Goal: Task Accomplishment & Management: Use online tool/utility

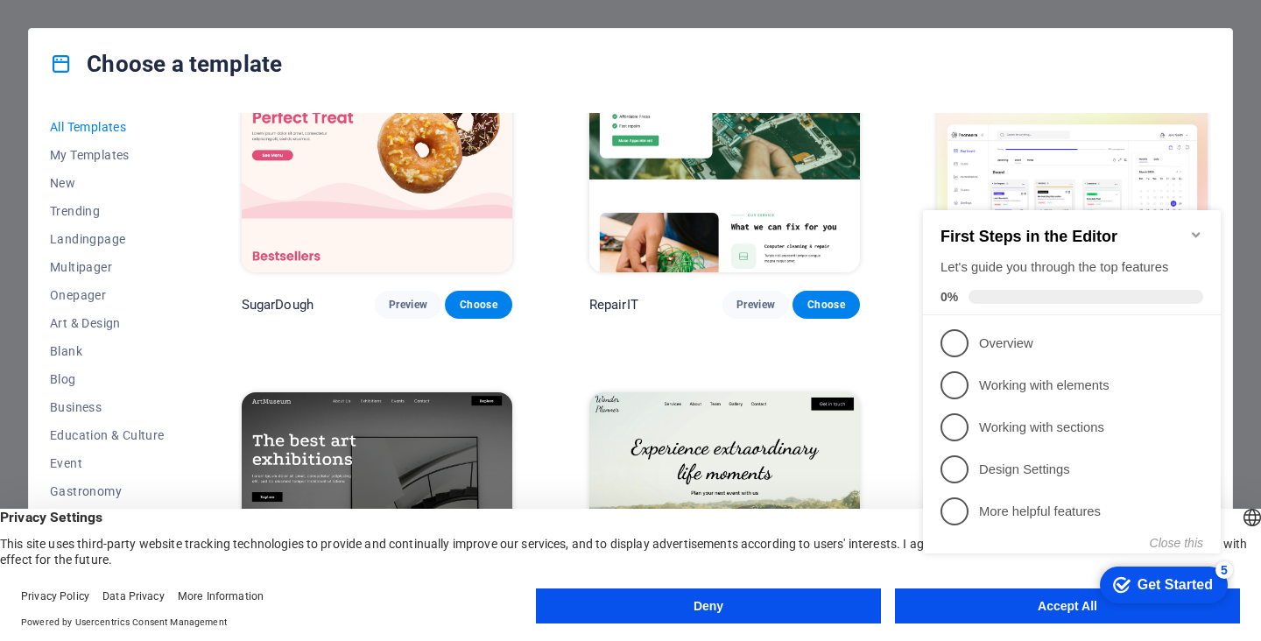
scroll to position [175, 0]
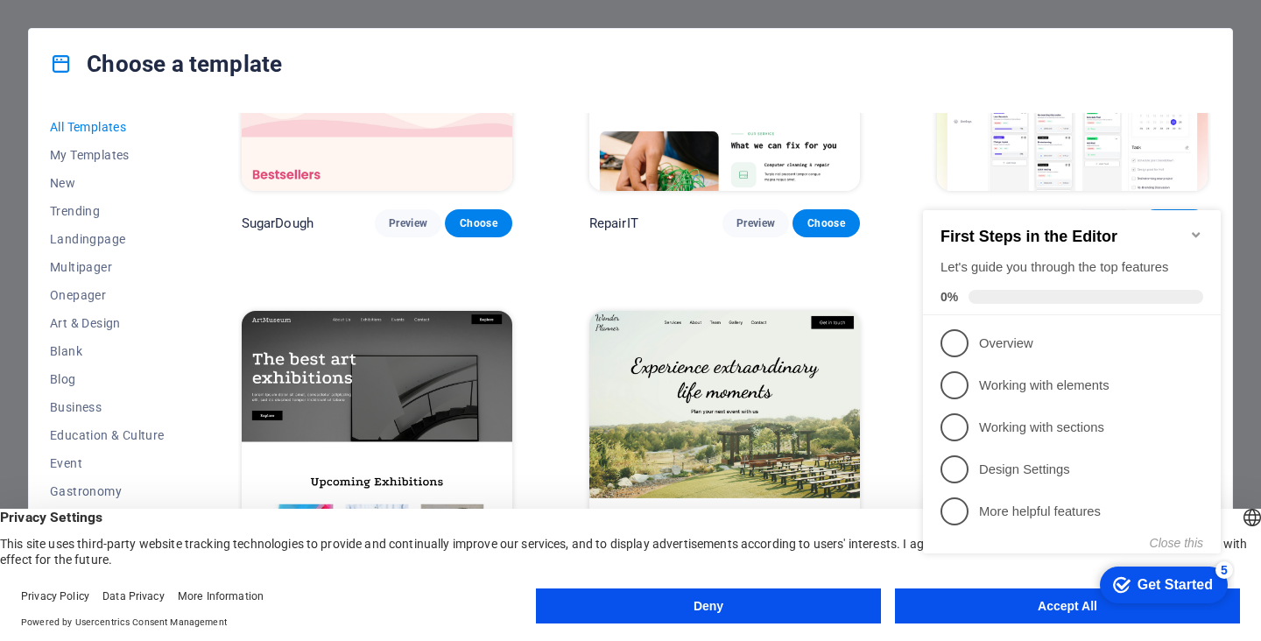
click div "checkmark Get Started 5 First Steps in the Editor Let's guide you through the t…"
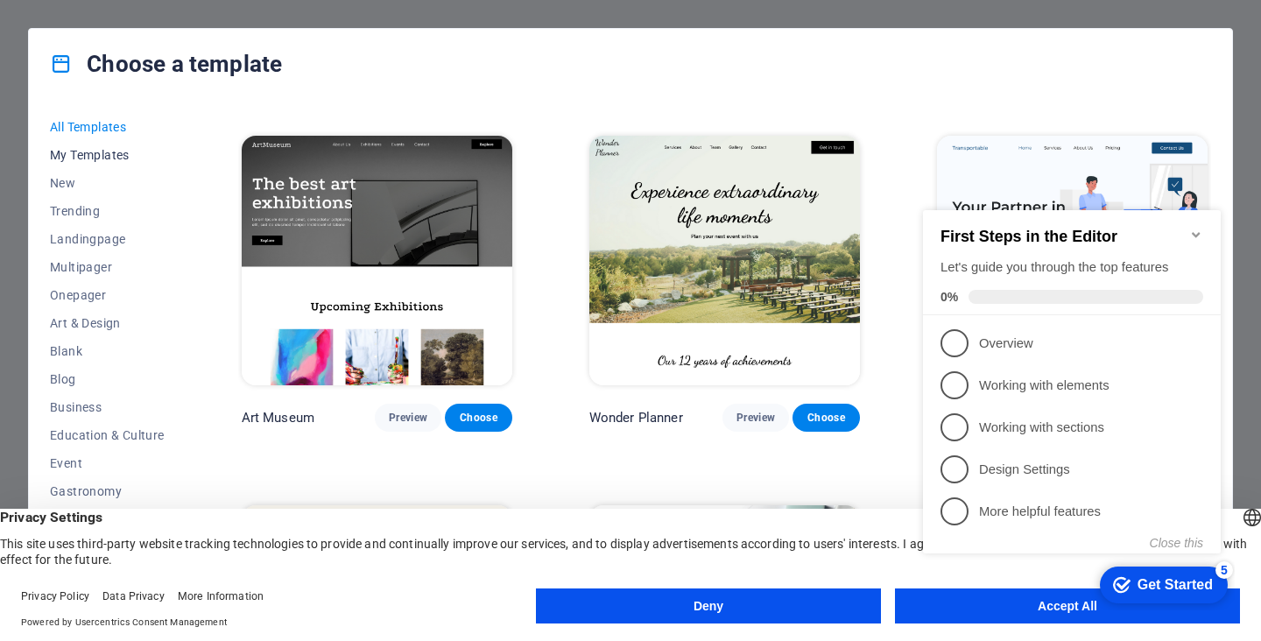
click at [102, 154] on span "My Templates" at bounding box center [107, 155] width 115 height 14
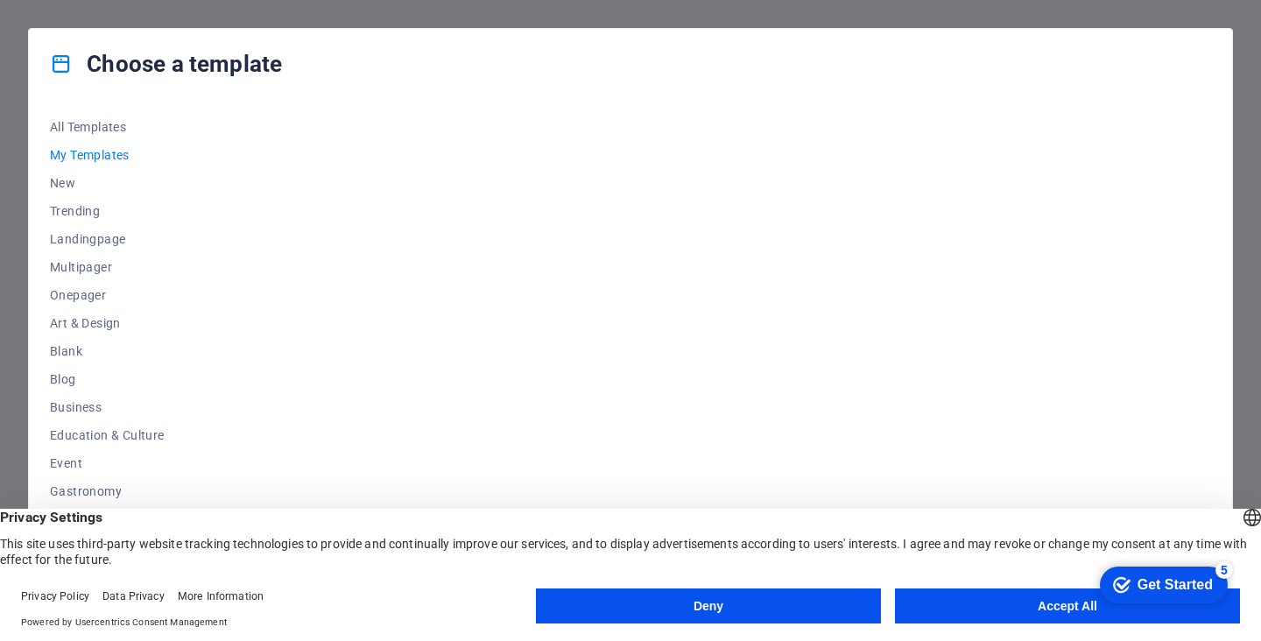
scroll to position [0, 0]
click at [71, 190] on span "New" at bounding box center [107, 183] width 115 height 14
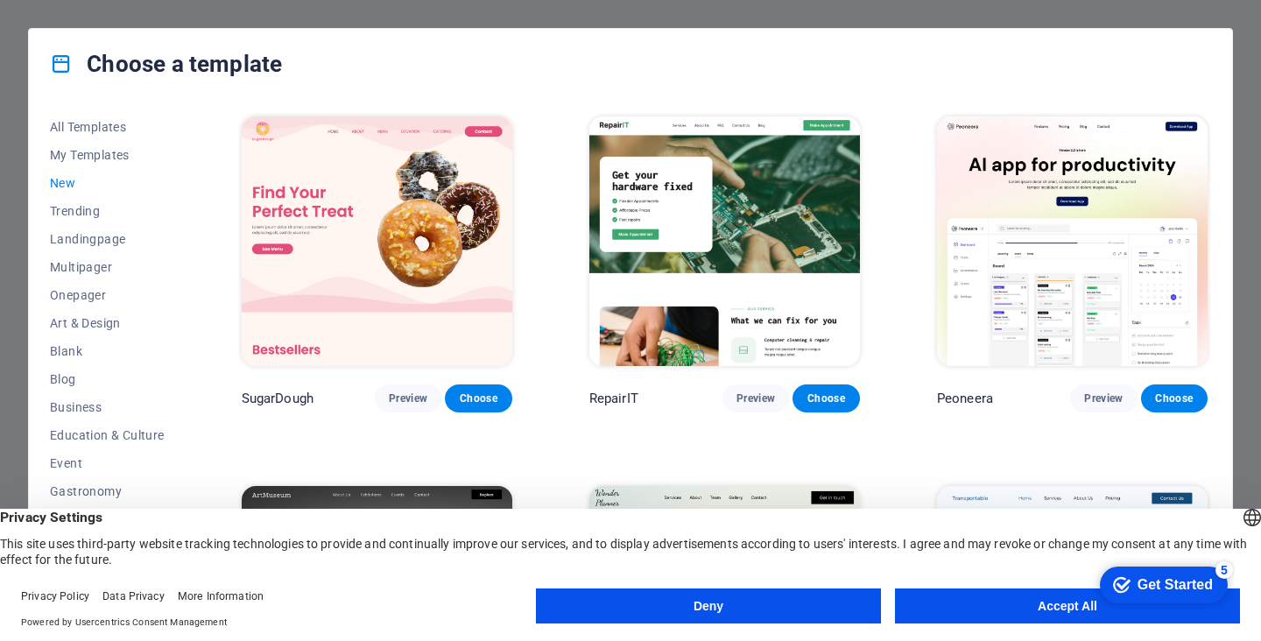
click at [1005, 614] on button "Accept All" at bounding box center [1067, 605] width 345 height 35
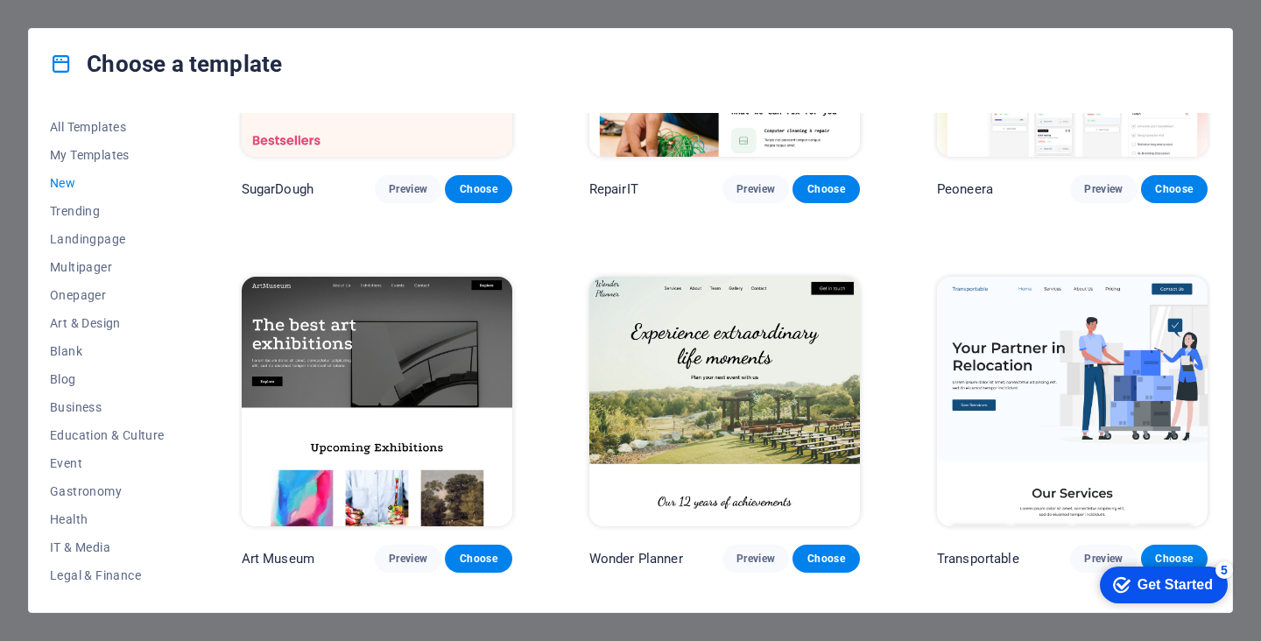
scroll to position [263, 0]
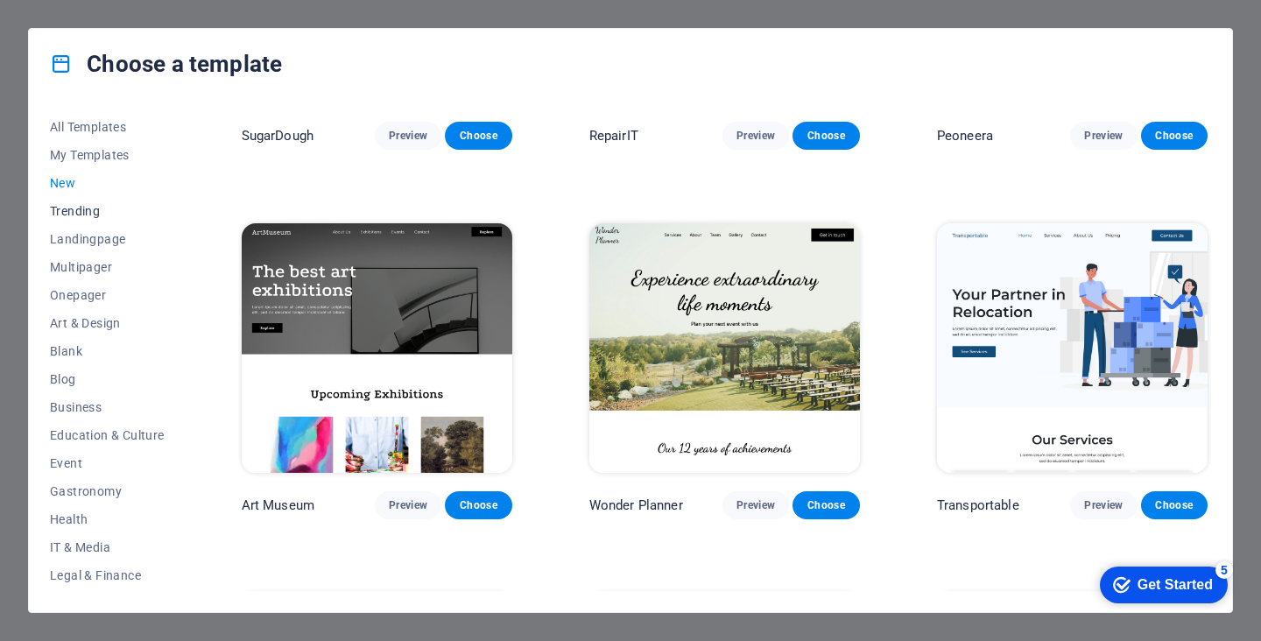
click at [91, 215] on span "Trending" at bounding box center [107, 211] width 115 height 14
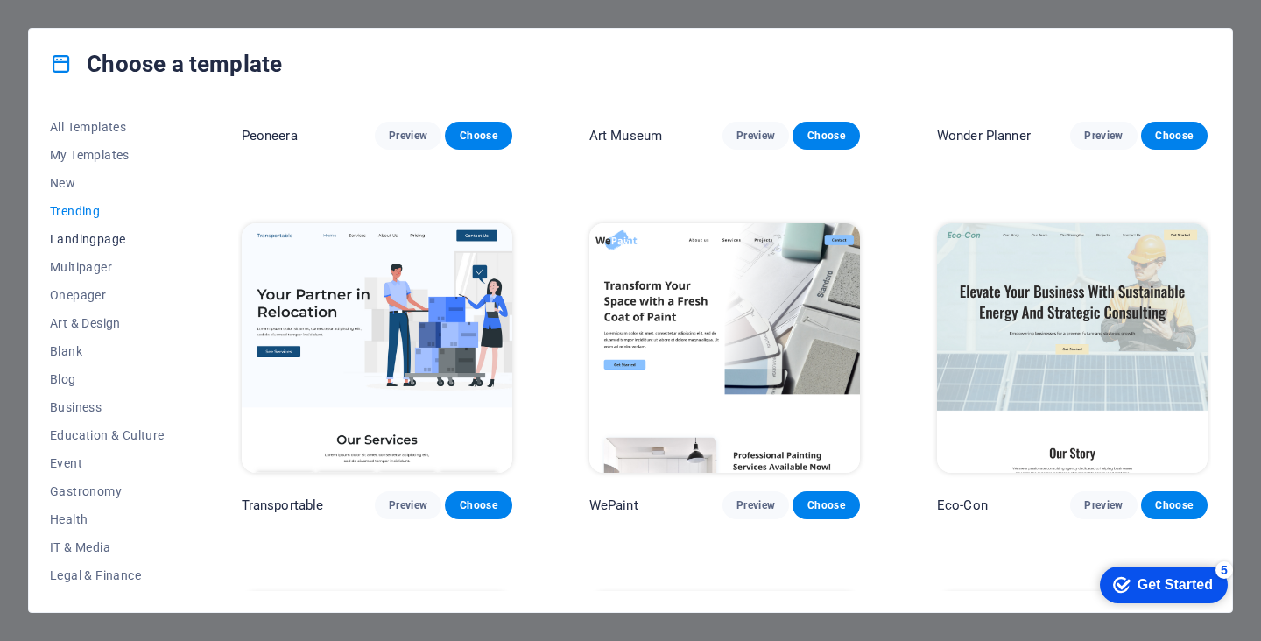
click at [96, 247] on button "Landingpage" at bounding box center [107, 239] width 115 height 28
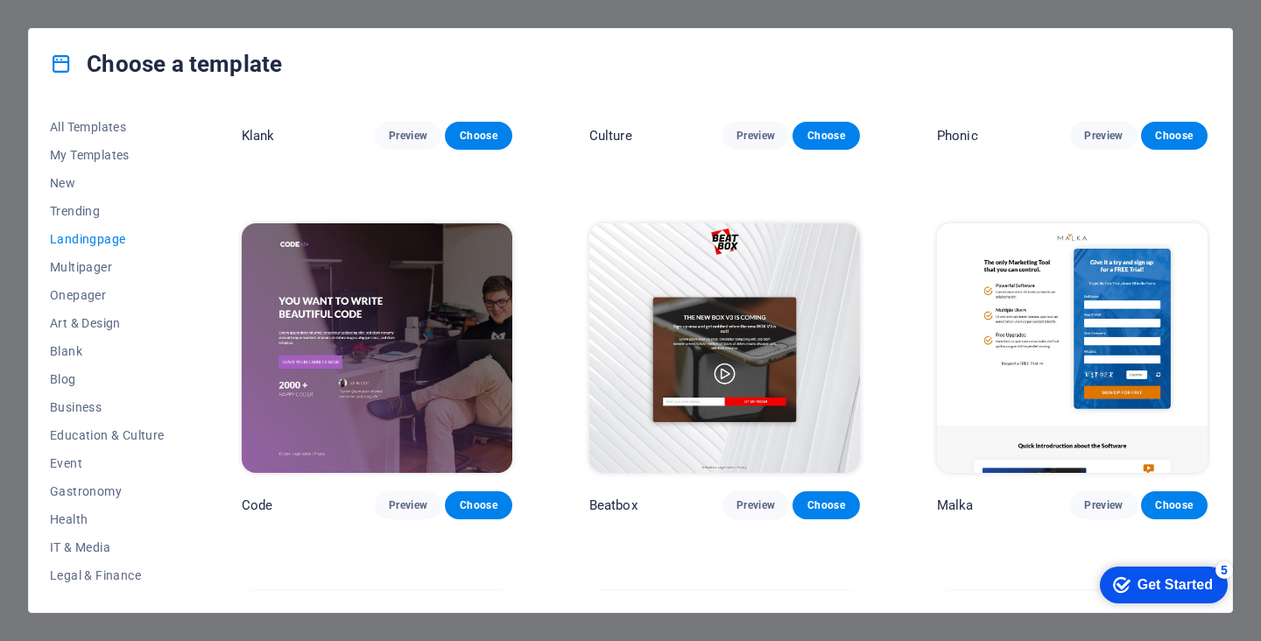
scroll to position [438, 0]
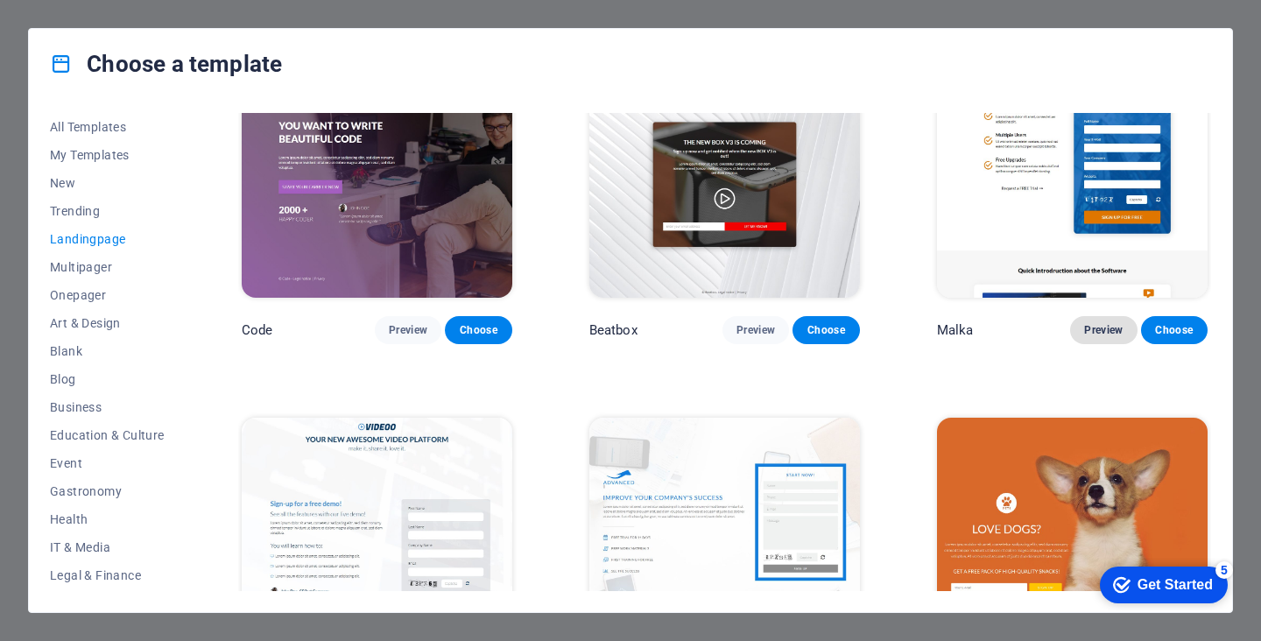
click at [1090, 327] on span "Preview" at bounding box center [1103, 330] width 39 height 14
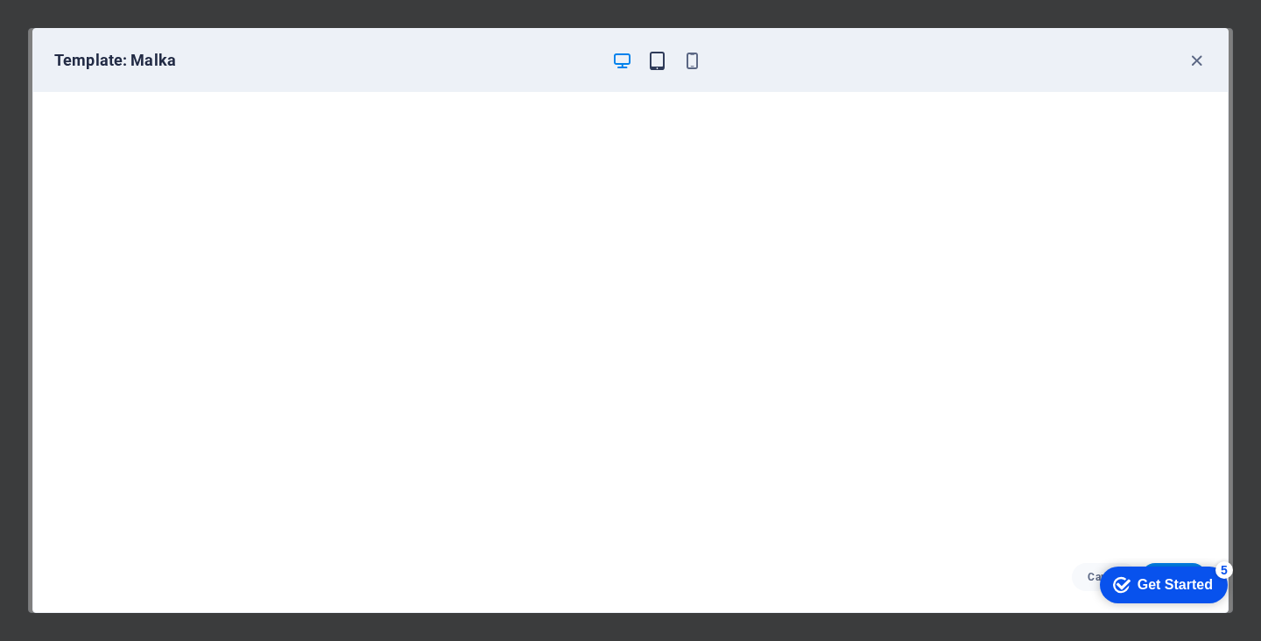
click at [658, 63] on icon "button" at bounding box center [657, 61] width 20 height 20
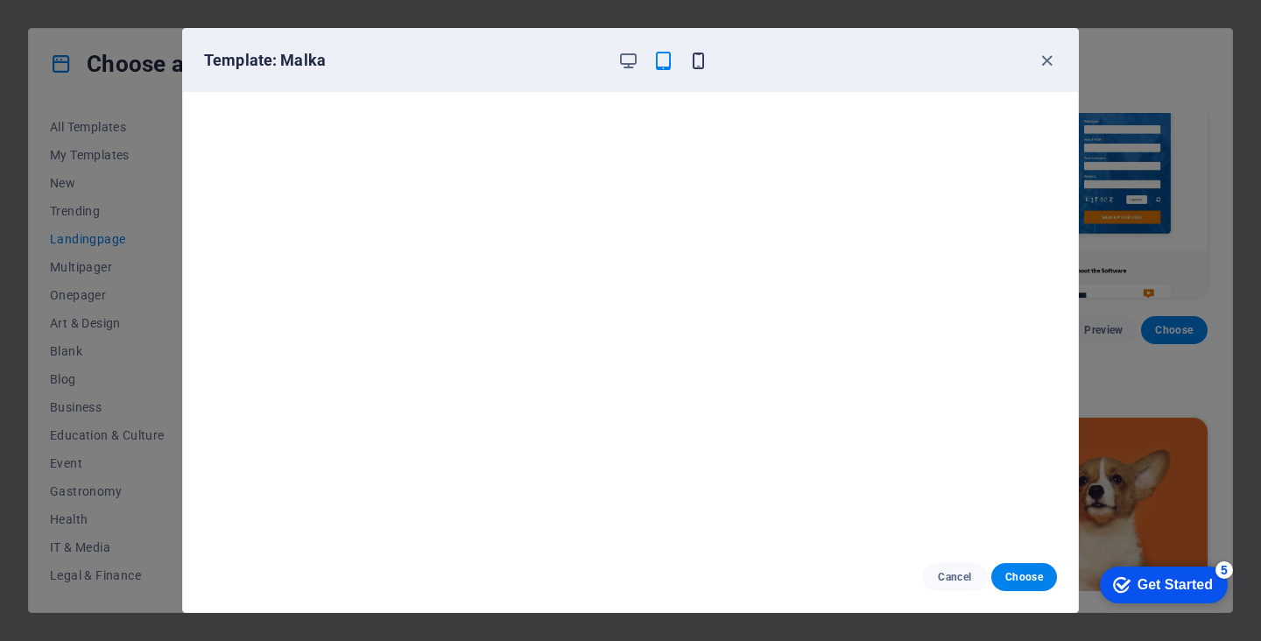
click at [700, 60] on icon "button" at bounding box center [698, 61] width 20 height 20
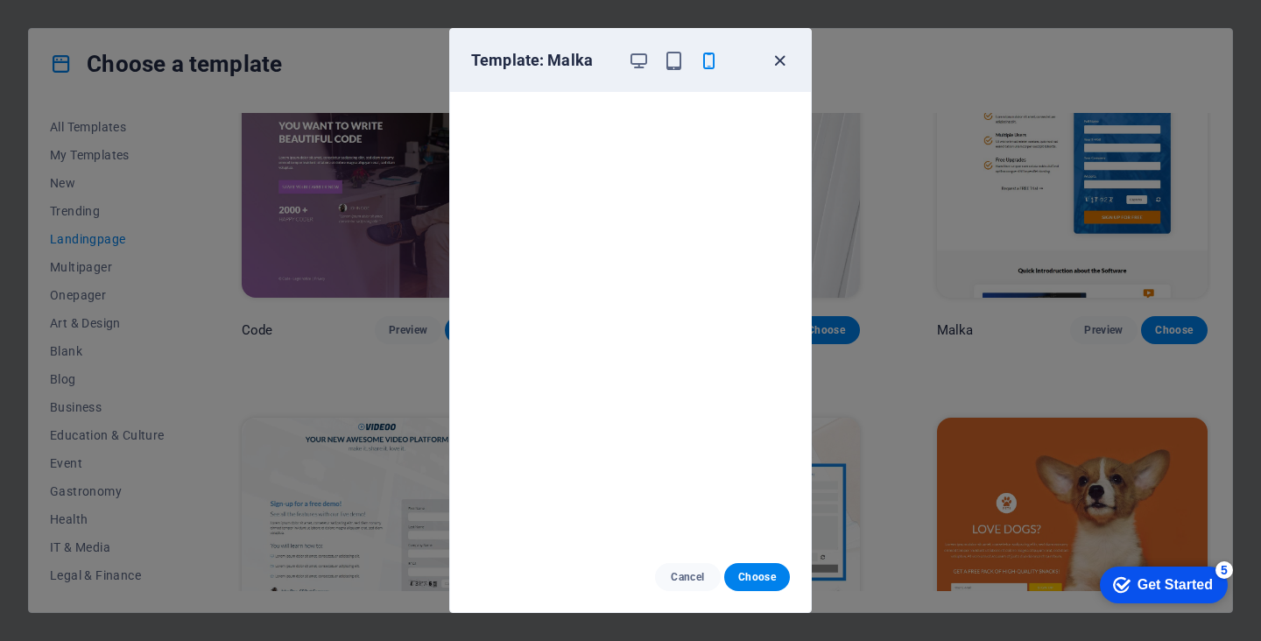
click at [780, 61] on icon "button" at bounding box center [780, 61] width 20 height 20
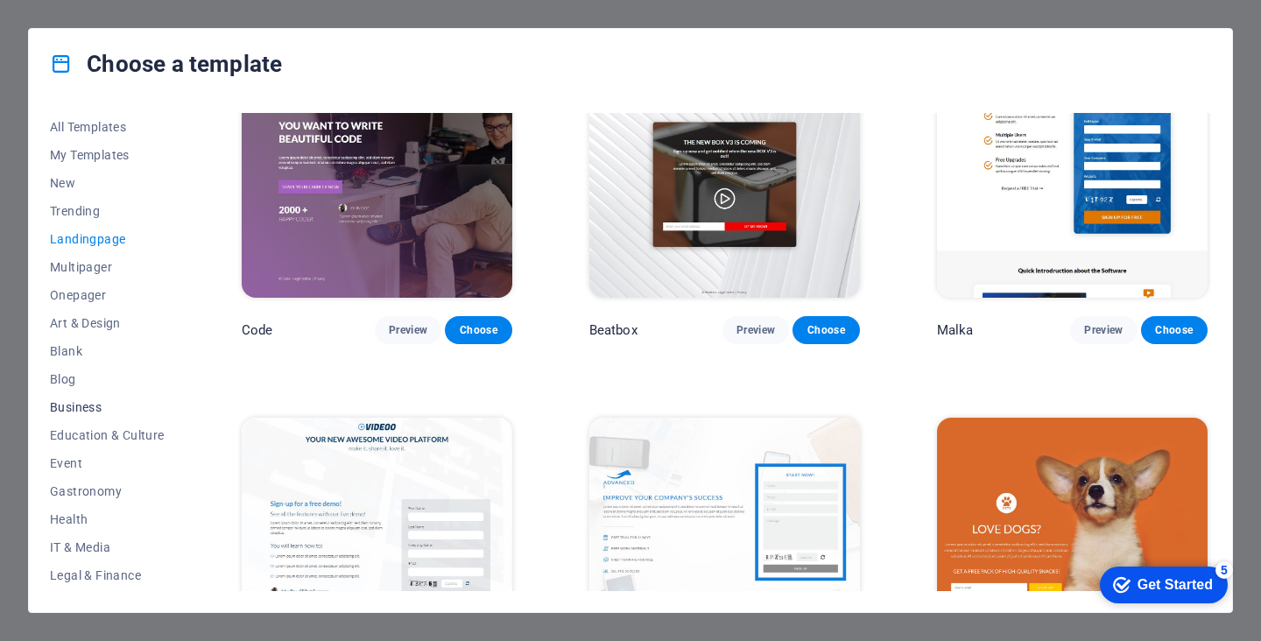
click at [93, 407] on span "Business" at bounding box center [107, 407] width 115 height 14
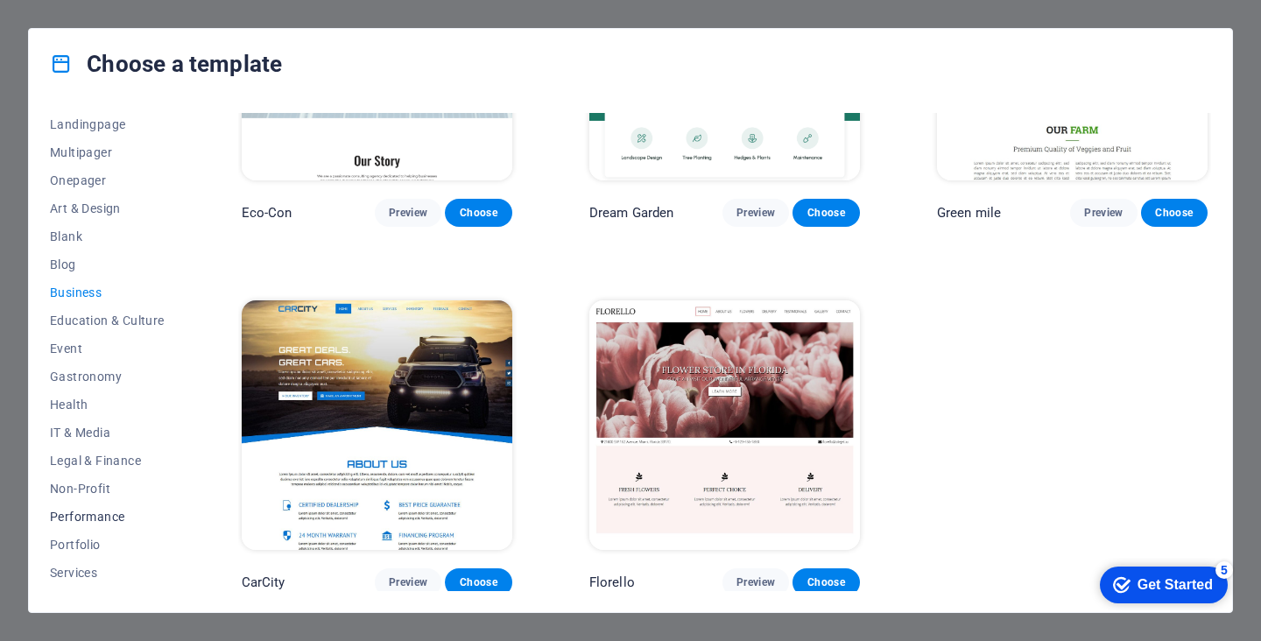
scroll to position [222, 0]
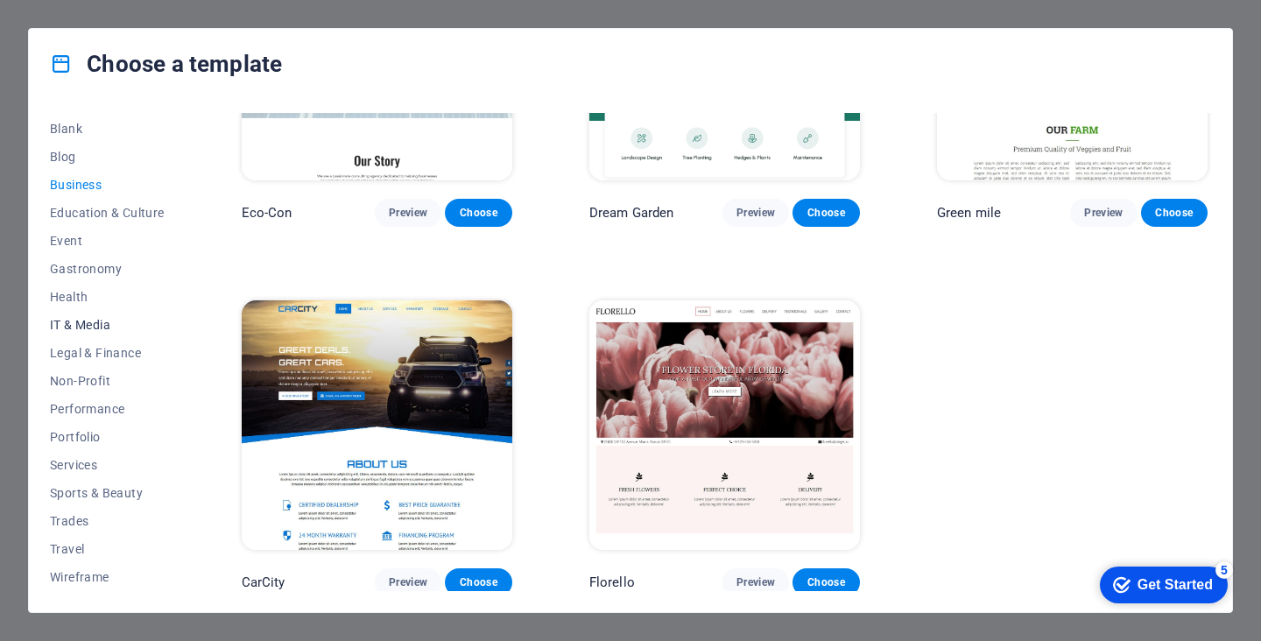
click at [99, 325] on span "IT & Media" at bounding box center [107, 325] width 115 height 14
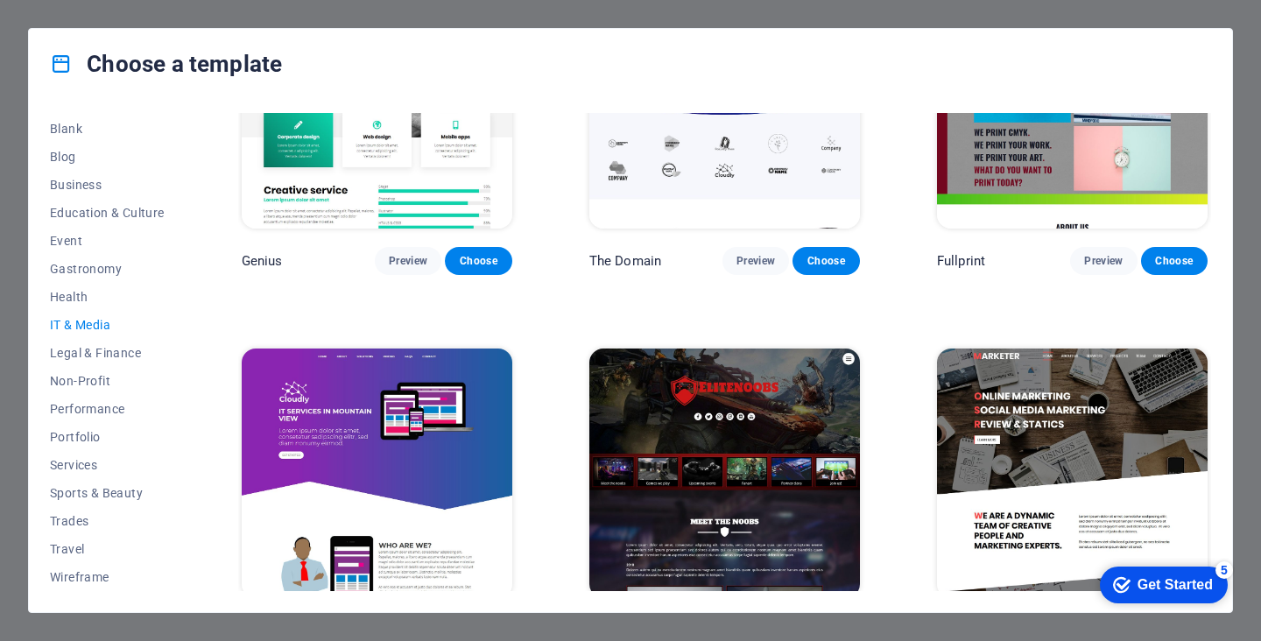
scroll to position [919, 0]
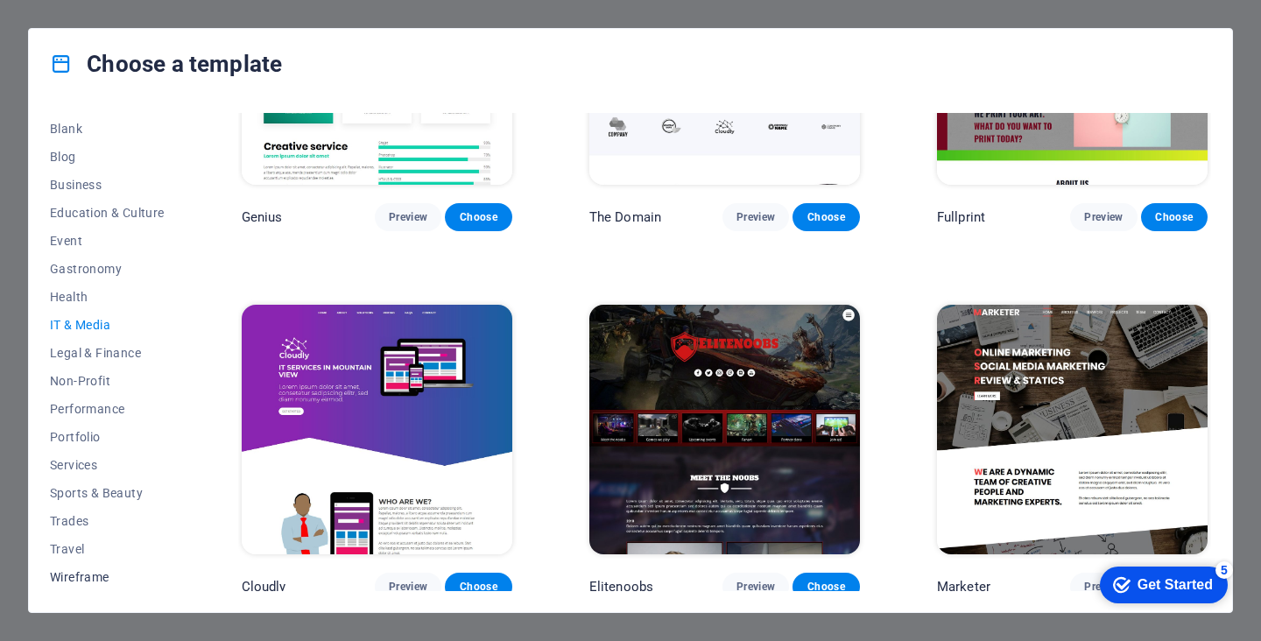
click at [86, 580] on span "Wireframe" at bounding box center [107, 577] width 115 height 14
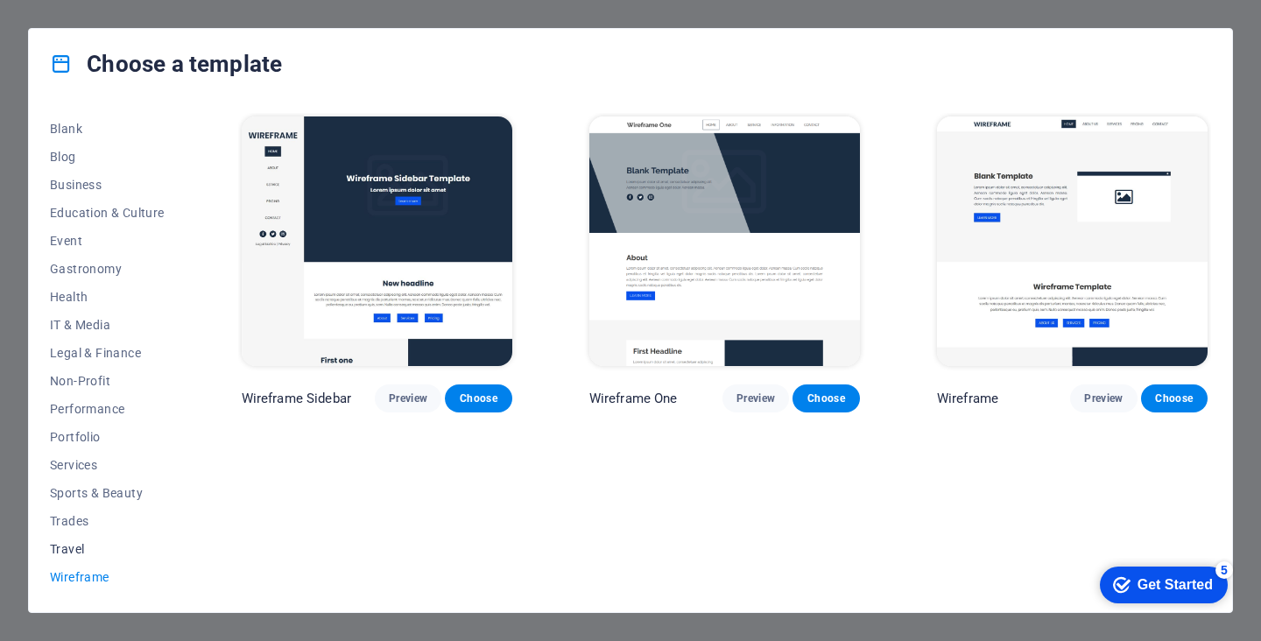
click at [72, 544] on span "Travel" at bounding box center [107, 549] width 115 height 14
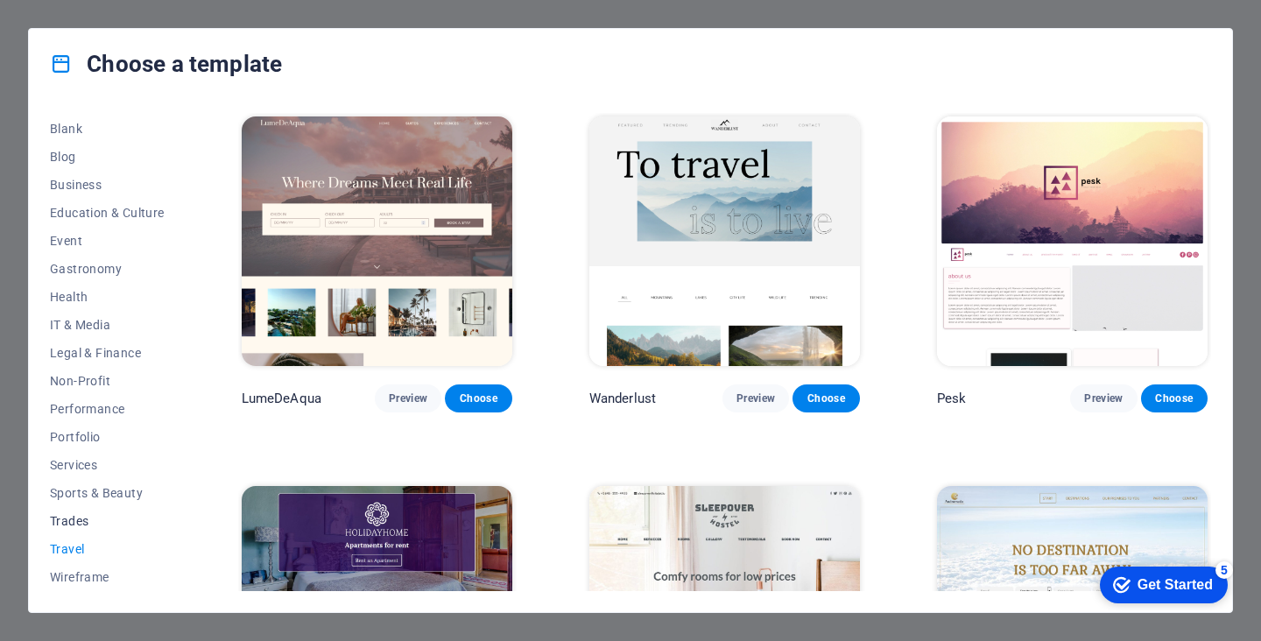
click at [85, 520] on span "Trades" at bounding box center [107, 521] width 115 height 14
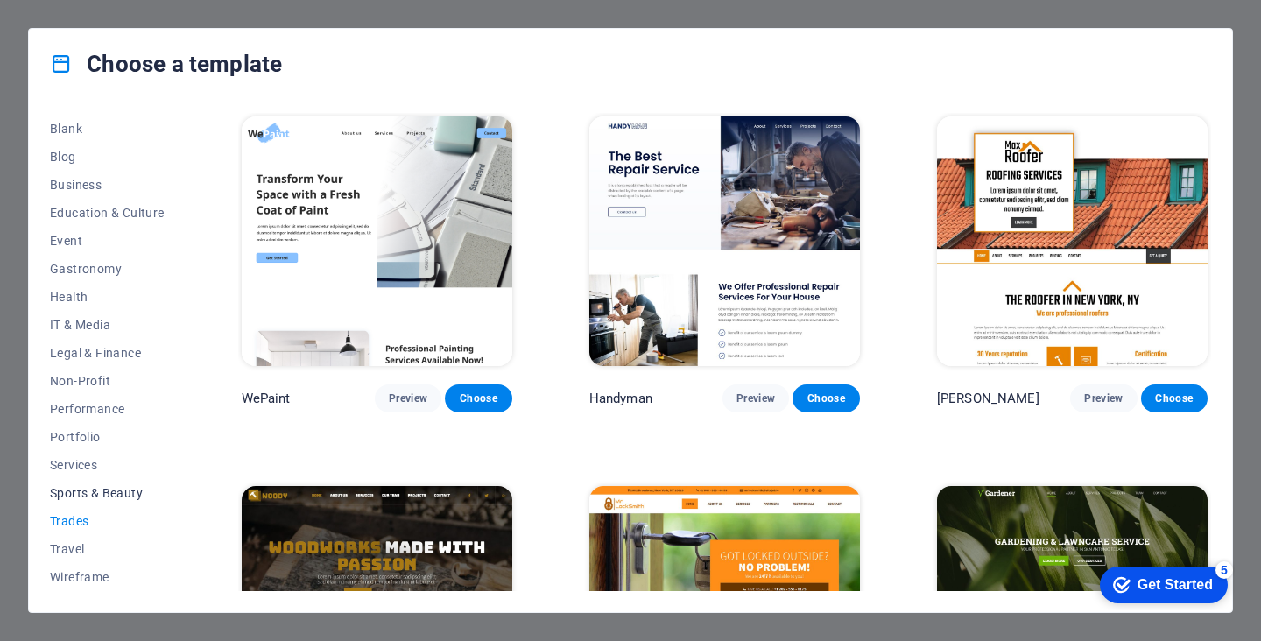
click at [106, 490] on span "Sports & Beauty" at bounding box center [107, 493] width 115 height 14
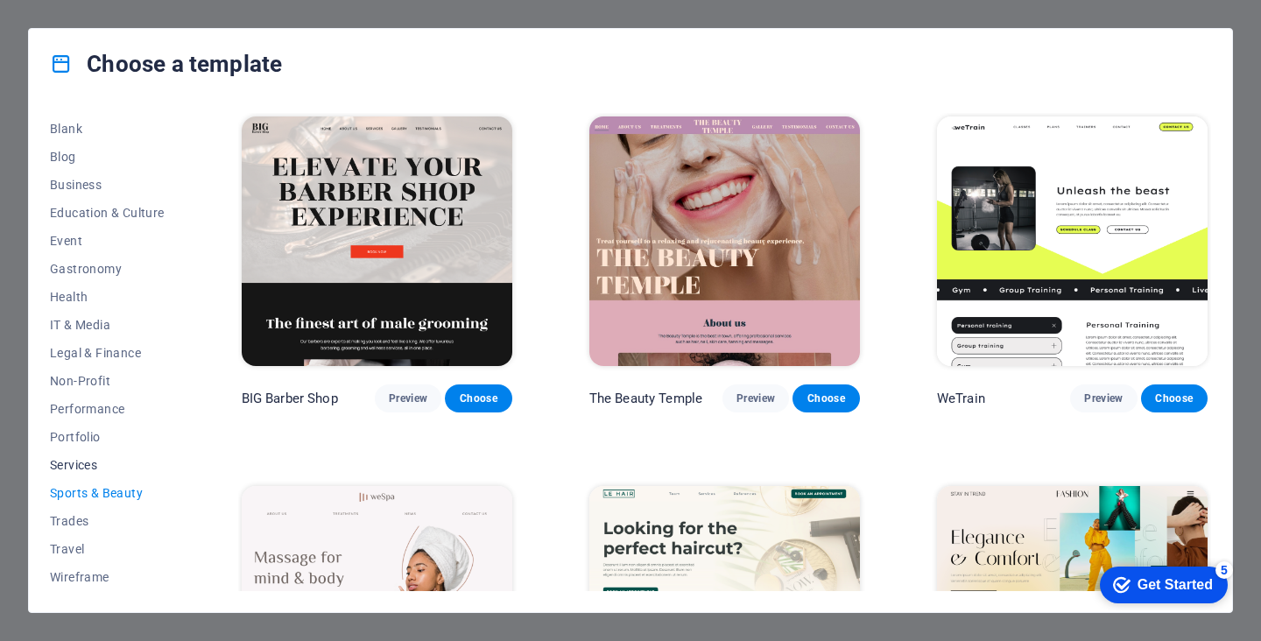
click at [101, 455] on button "Services" at bounding box center [107, 465] width 115 height 28
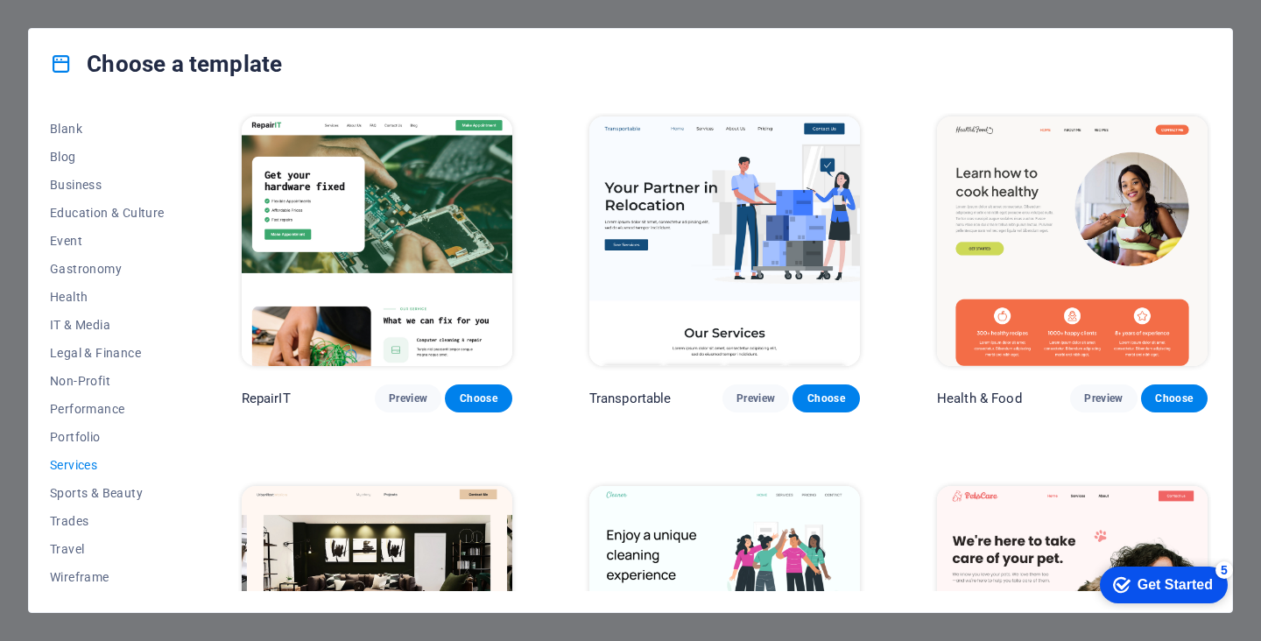
click at [1146, 587] on div "Get Started" at bounding box center [1174, 585] width 75 height 16
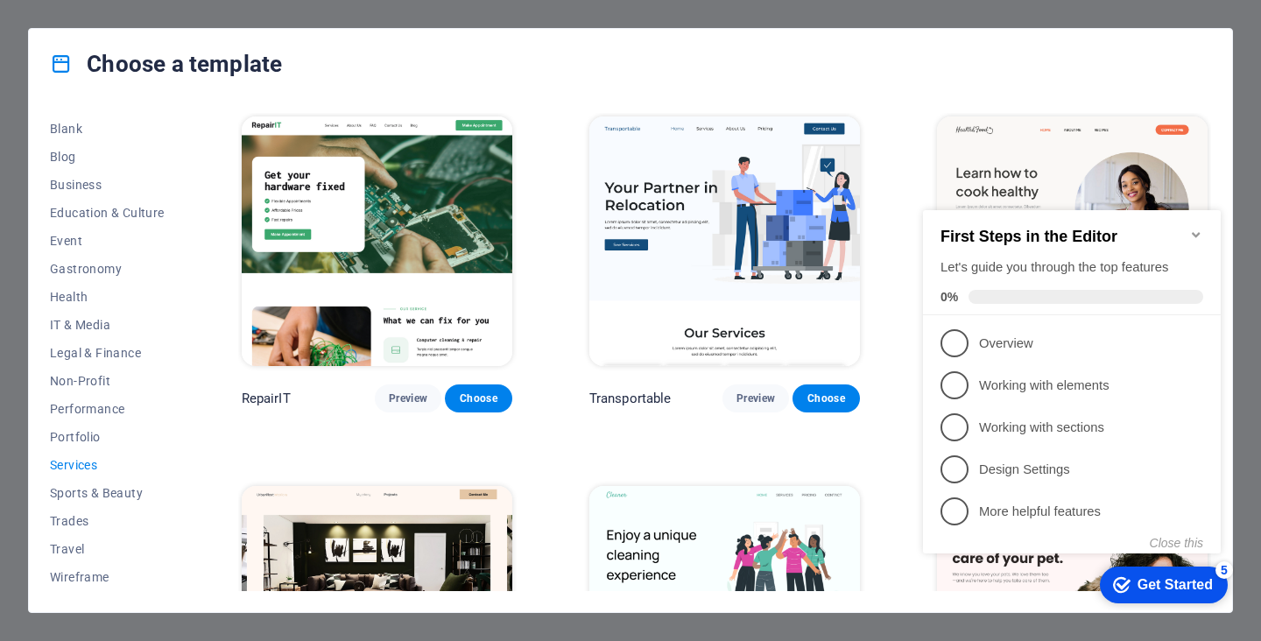
click at [1193, 232] on icon "Minimize checklist" at bounding box center [1196, 234] width 8 height 5
